Goal: Use online tool/utility: Utilize a website feature to perform a specific function

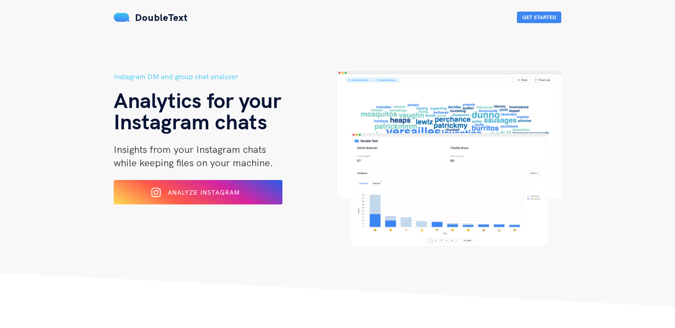
click at [191, 188] on span "Analyze Instagram" at bounding box center [204, 192] width 72 height 8
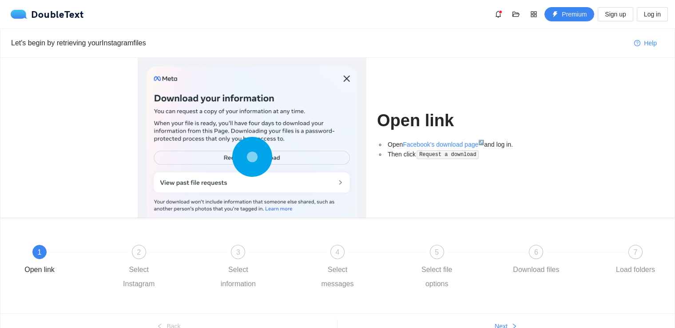
click at [312, 177] on div at bounding box center [252, 159] width 211 height 184
click at [441, 158] on code "Request a download" at bounding box center [448, 154] width 62 height 9
click at [142, 254] on div "2" at bounding box center [139, 252] width 14 height 14
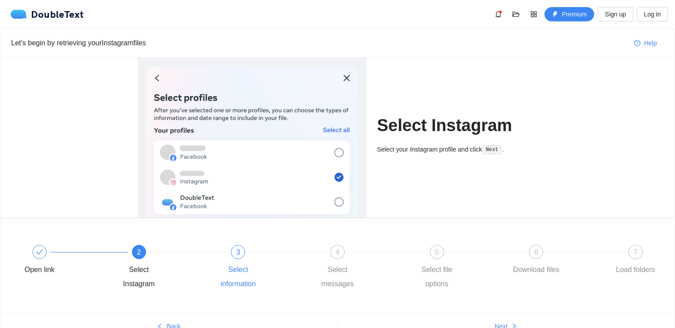
click at [234, 260] on div "3 Select information" at bounding box center [262, 268] width 100 height 46
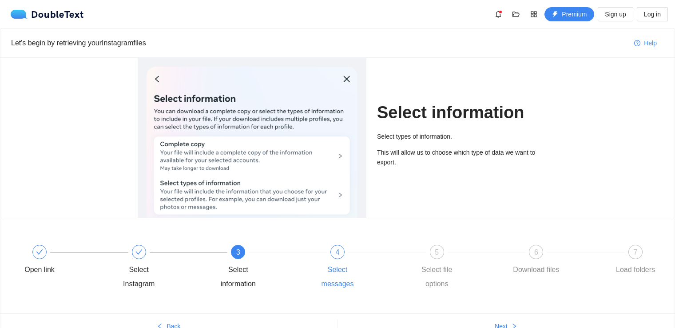
click at [339, 258] on div "4" at bounding box center [338, 252] width 14 height 14
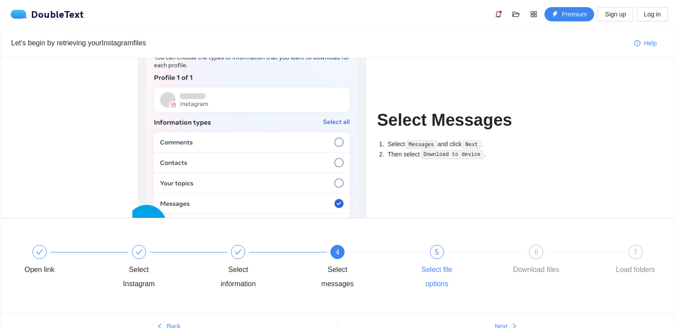
click at [423, 256] on div "5 Select file options" at bounding box center [461, 268] width 100 height 46
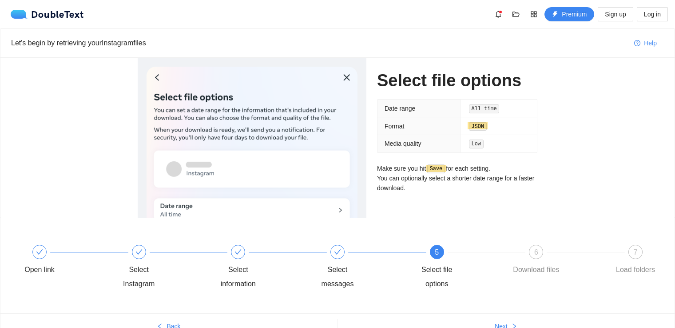
click at [528, 244] on div "Open link Select Instagram Select information Select messages 5 Select file opt…" at bounding box center [338, 268] width 648 height 64
click at [532, 252] on div "6" at bounding box center [536, 252] width 14 height 14
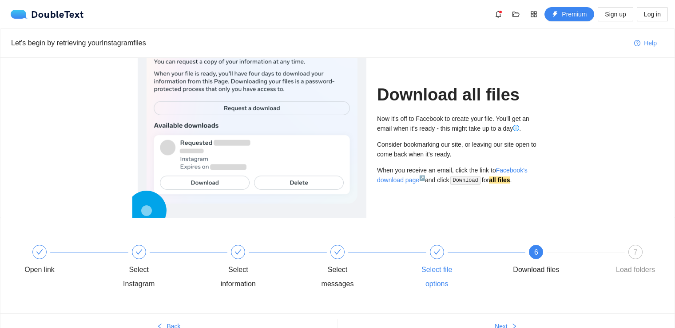
click at [430, 259] on div "Select file options" at bounding box center [461, 268] width 100 height 46
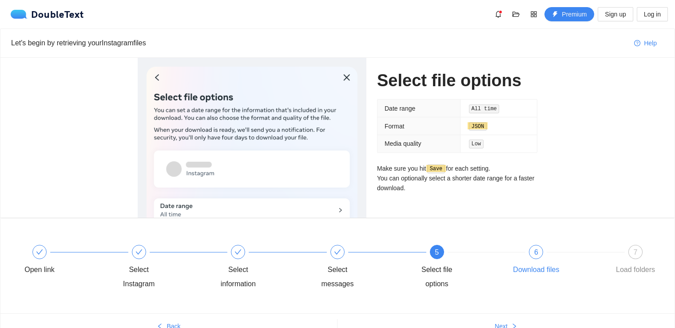
click at [546, 252] on div at bounding box center [586, 252] width 100 height 4
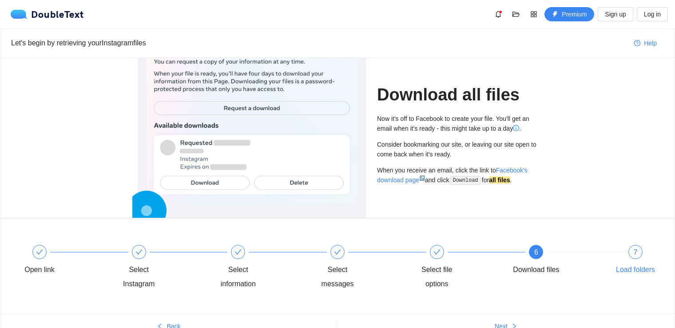
click at [635, 253] on span "7" at bounding box center [636, 252] width 4 height 8
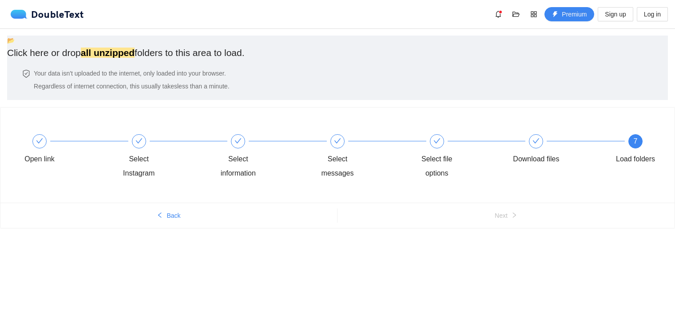
scroll to position [7, 0]
